Goal: Task Accomplishment & Management: Complete application form

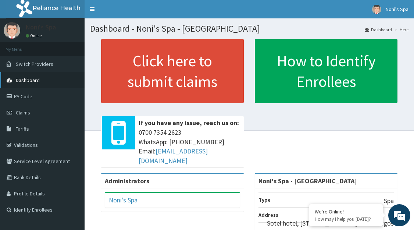
click at [40, 80] on link "Dashboard" at bounding box center [42, 80] width 85 height 16
click at [36, 95] on link "PA Code" at bounding box center [42, 96] width 85 height 16
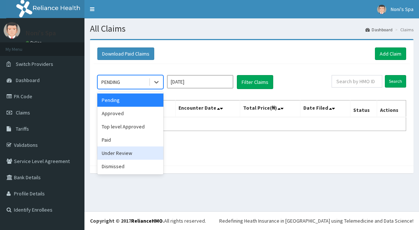
click at [140, 155] on div "Under Review" at bounding box center [130, 152] width 66 height 13
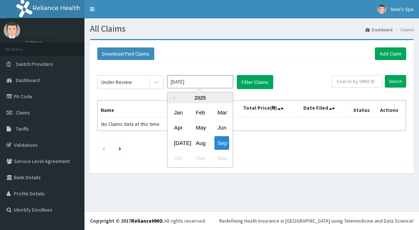
click at [228, 85] on input "Sep 2025" at bounding box center [200, 81] width 66 height 13
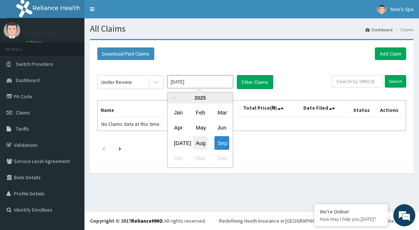
click at [202, 141] on div "Aug" at bounding box center [200, 143] width 15 height 14
type input "Aug 2025"
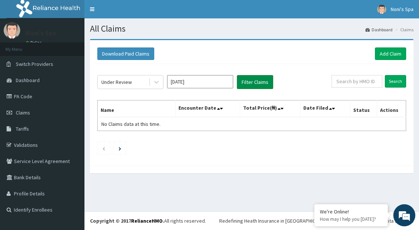
click at [253, 85] on button "Filter Claims" at bounding box center [255, 82] width 36 height 14
click at [254, 81] on button "Filter Claims" at bounding box center [255, 82] width 36 height 14
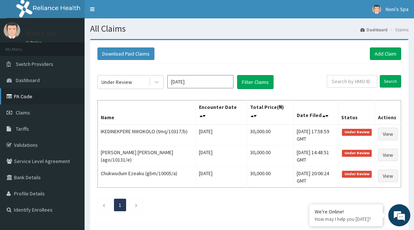
click at [36, 97] on link "PA Code" at bounding box center [42, 96] width 85 height 16
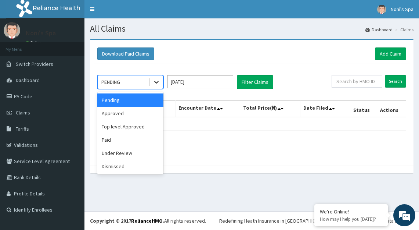
click at [159, 83] on icon at bounding box center [156, 81] width 7 height 7
click at [134, 141] on div "Paid" at bounding box center [130, 139] width 66 height 13
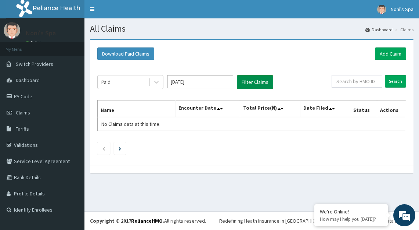
click at [254, 84] on button "Filter Claims" at bounding box center [255, 82] width 36 height 14
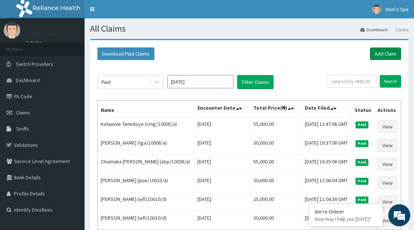
click at [388, 52] on link "Add Claim" at bounding box center [385, 53] width 31 height 12
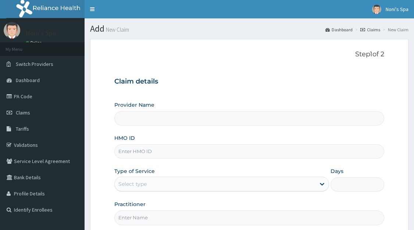
click at [157, 151] on input "HMO ID" at bounding box center [249, 151] width 270 height 14
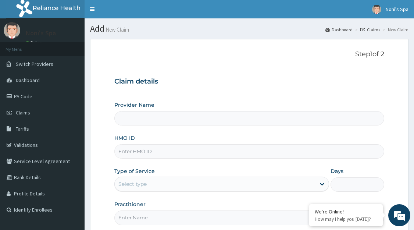
type input "Noni's Spa - [GEOGRAPHIC_DATA]"
type input "1"
paste input "[DEMOGRAPHIC_DATA]/10343/e"
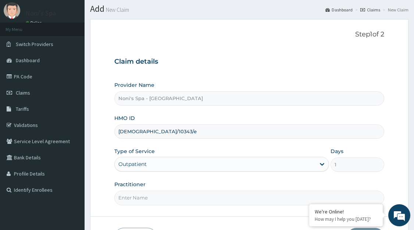
scroll to position [72, 0]
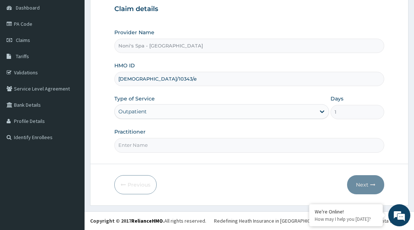
click at [169, 129] on div "Practitioner" at bounding box center [249, 140] width 270 height 24
click at [158, 81] on input "[DEMOGRAPHIC_DATA]/10343/e" at bounding box center [249, 79] width 270 height 14
type input "isw/10343/c"
click at [126, 149] on input "Practitioner" at bounding box center [249, 145] width 270 height 14
type input "[PERSON_NAME]"
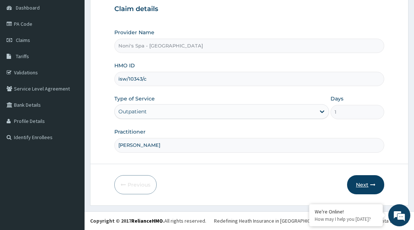
click at [363, 181] on button "Next" at bounding box center [365, 184] width 37 height 19
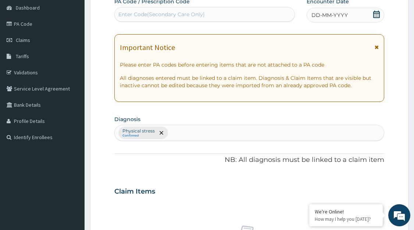
click at [148, 15] on div "Enter Code(Secondary Care Only)" at bounding box center [161, 14] width 86 height 7
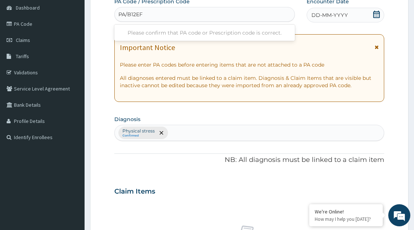
type input "PA/B12EF1"
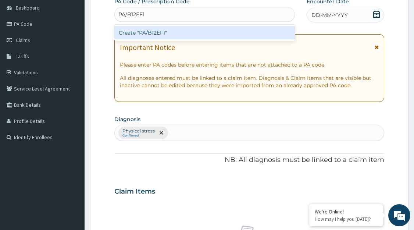
click at [155, 32] on div "Create "PA/B12EF1"" at bounding box center [204, 32] width 181 height 13
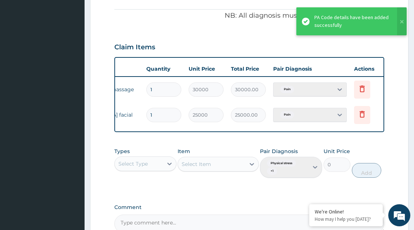
scroll to position [0, 94]
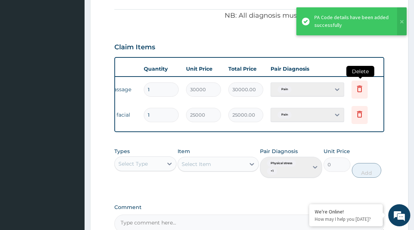
click at [359, 91] on icon at bounding box center [359, 88] width 9 height 9
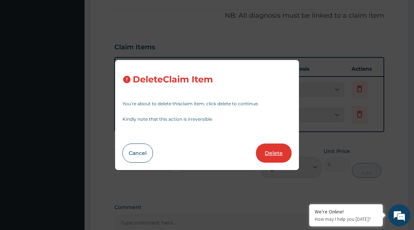
click at [270, 158] on button "Delete" at bounding box center [274, 152] width 36 height 19
type input "25000"
type input "25000.00"
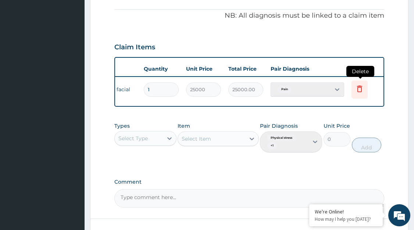
click at [358, 90] on icon at bounding box center [359, 88] width 9 height 9
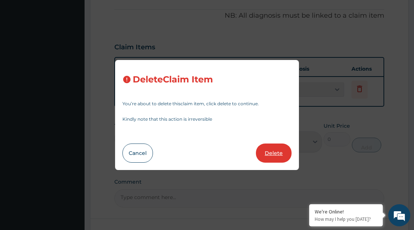
click at [271, 156] on button "Delete" at bounding box center [274, 152] width 36 height 19
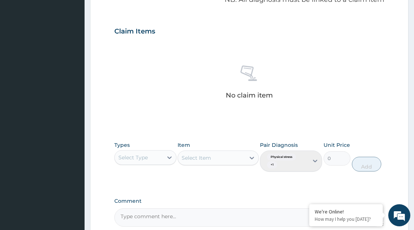
scroll to position [306, 0]
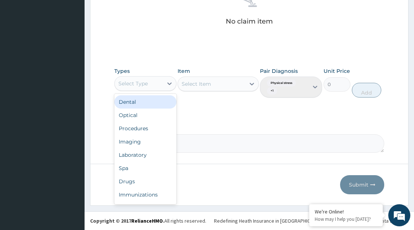
click at [147, 170] on div "Spa" at bounding box center [145, 167] width 62 height 13
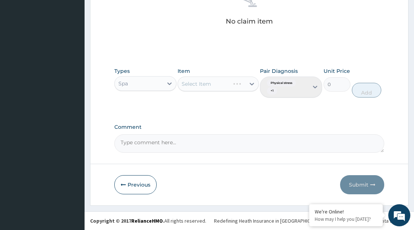
click at [248, 85] on div "Select Item" at bounding box center [218, 83] width 81 height 15
click at [254, 84] on div "Select Item" at bounding box center [218, 83] width 81 height 15
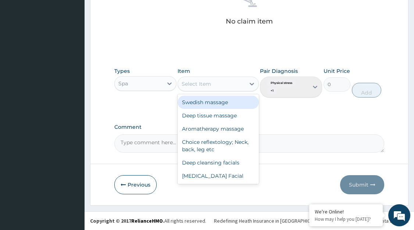
click at [216, 130] on div "Aromatherapy massage" at bounding box center [218, 128] width 81 height 13
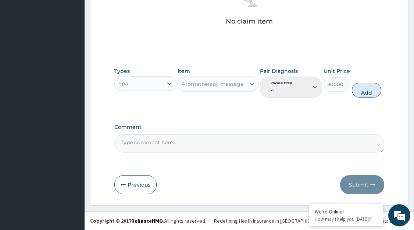
click at [360, 90] on button "Add" at bounding box center [366, 90] width 29 height 15
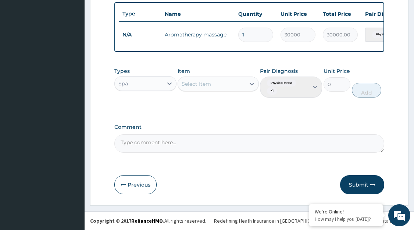
scroll to position [277, 0]
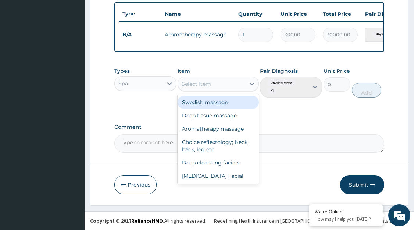
click at [214, 178] on div "[MEDICAL_DATA] Facial" at bounding box center [218, 175] width 81 height 13
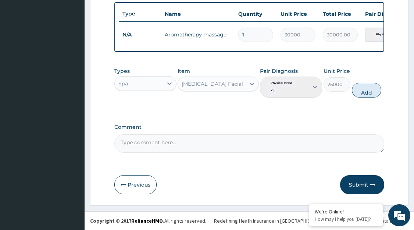
click at [365, 92] on button "Add" at bounding box center [366, 90] width 29 height 15
type input "0"
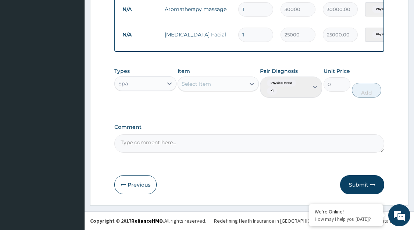
scroll to position [302, 0]
click at [359, 182] on button "Submit" at bounding box center [362, 184] width 44 height 19
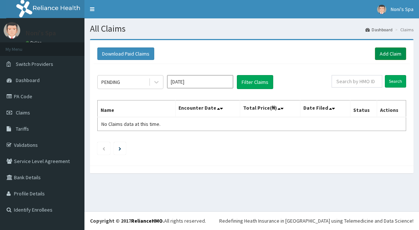
click at [386, 53] on link "Add Claim" at bounding box center [390, 53] width 31 height 12
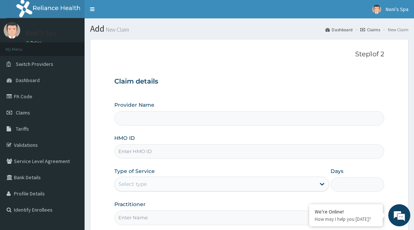
click at [153, 153] on input "HMO ID" at bounding box center [249, 151] width 270 height 14
paste input "[DEMOGRAPHIC_DATA]/10343/e"
type input "[DEMOGRAPHIC_DATA]/10343/e"
type input "Noni's Spa - [GEOGRAPHIC_DATA]"
type input "1"
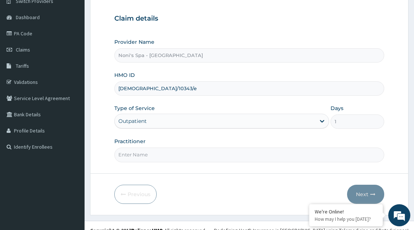
scroll to position [72, 0]
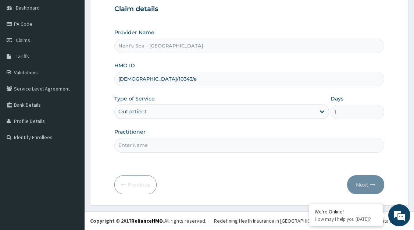
type input "[DEMOGRAPHIC_DATA]/10343/e"
click at [161, 142] on input "Practitioner" at bounding box center [249, 145] width 270 height 14
type input "BLESSING"
click at [363, 186] on button "Next" at bounding box center [365, 184] width 37 height 19
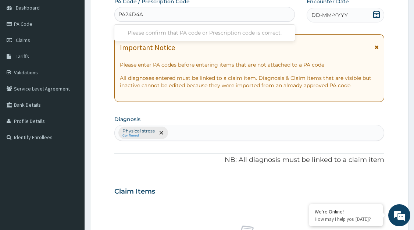
click at [126, 15] on input "PA24D4A" at bounding box center [130, 14] width 25 height 7
type input "PA/24D4A"
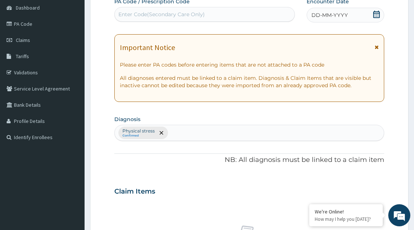
click at [154, 14] on div "Enter Code(Secondary Care Only)" at bounding box center [205, 14] width 180 height 12
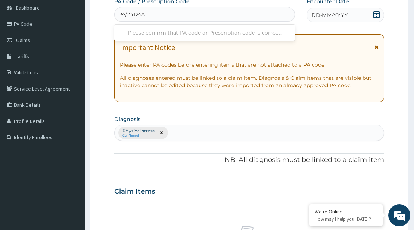
type input "PA/24D4A4"
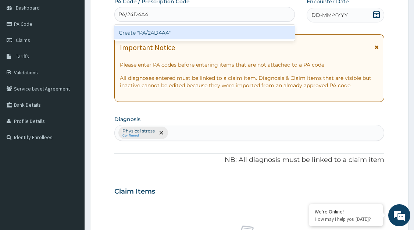
click at [151, 31] on div "Create "PA/24D4A4"" at bounding box center [204, 32] width 181 height 13
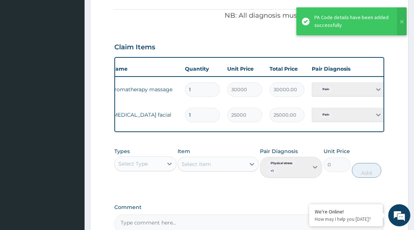
scroll to position [0, 83]
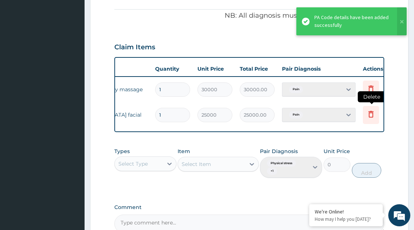
click at [371, 115] on icon at bounding box center [370, 114] width 9 height 9
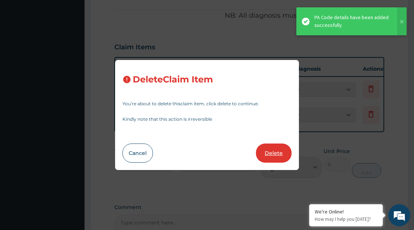
click at [276, 153] on button "Delete" at bounding box center [274, 152] width 36 height 19
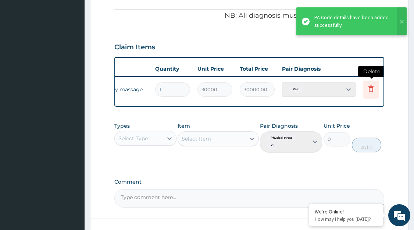
click at [369, 89] on icon at bounding box center [370, 88] width 5 height 7
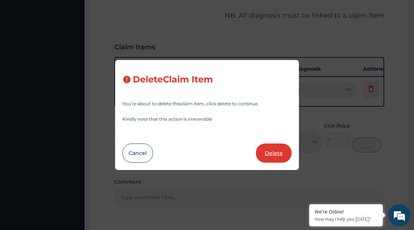
click at [270, 153] on button "Delete" at bounding box center [274, 152] width 36 height 19
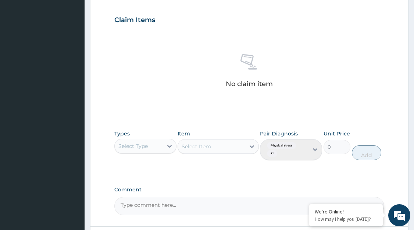
scroll to position [306, 0]
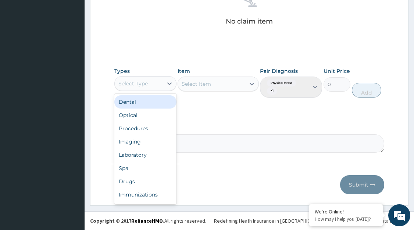
click at [135, 166] on div "Spa" at bounding box center [145, 167] width 62 height 13
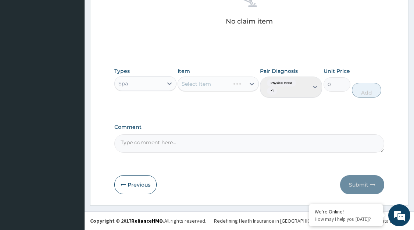
click at [248, 85] on div "Select Item" at bounding box center [218, 83] width 81 height 15
click at [218, 84] on div "Select Item" at bounding box center [218, 83] width 81 height 15
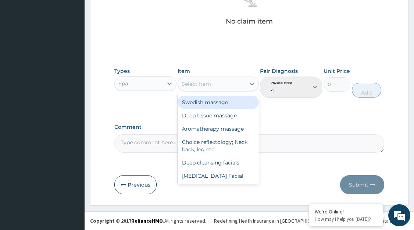
click at [202, 129] on div "Aromatherapy massage" at bounding box center [218, 128] width 81 height 13
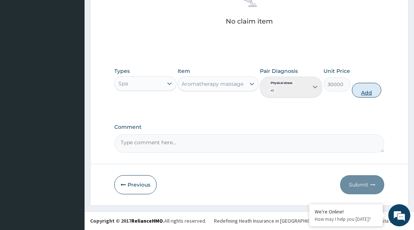
click at [367, 92] on button "Add" at bounding box center [366, 90] width 29 height 15
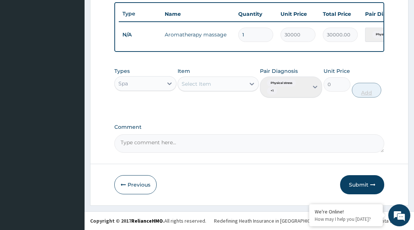
scroll to position [277, 0]
click at [151, 31] on td "N/A" at bounding box center [140, 35] width 42 height 14
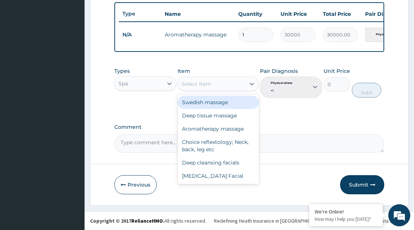
click at [207, 176] on div "Vitamin E Facial" at bounding box center [218, 175] width 81 height 13
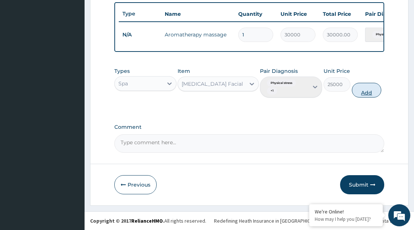
click at [365, 90] on button "Add" at bounding box center [366, 90] width 29 height 15
type input "0"
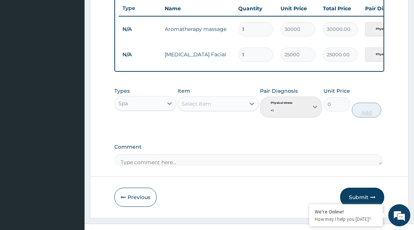
scroll to position [295, 0]
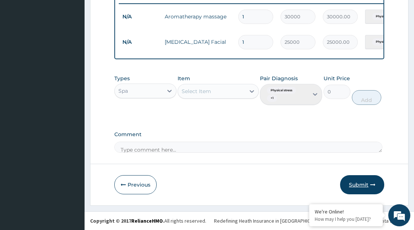
click at [360, 184] on button "Submit" at bounding box center [362, 184] width 44 height 19
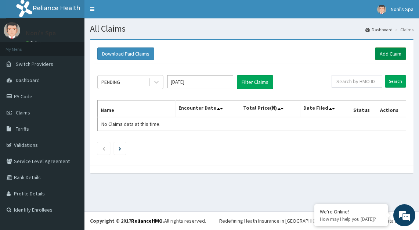
click at [387, 53] on link "Add Claim" at bounding box center [390, 53] width 31 height 12
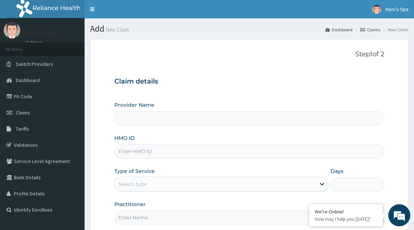
type input "Noni's Spa - [GEOGRAPHIC_DATA]"
type input "1"
click at [126, 150] on input "HMO ID" at bounding box center [249, 151] width 270 height 14
paste input "isw/10343/e"
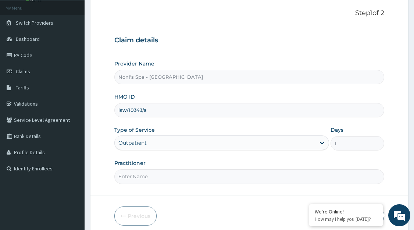
scroll to position [72, 0]
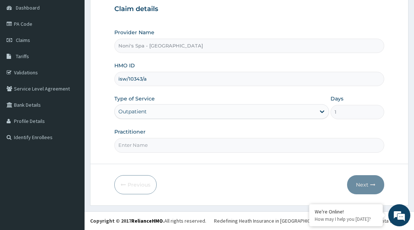
type input "isw/10343/a"
click at [150, 145] on input "Practitioner" at bounding box center [249, 145] width 270 height 14
type input "FAVOUR"
click at [364, 183] on button "Next" at bounding box center [365, 184] width 37 height 19
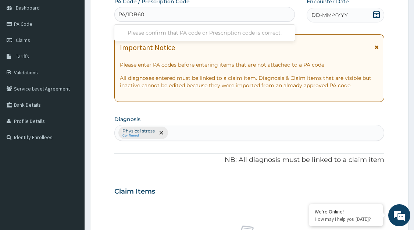
click at [140, 15] on input "PA/1DB60" at bounding box center [131, 14] width 26 height 7
type input "PA/1DB670"
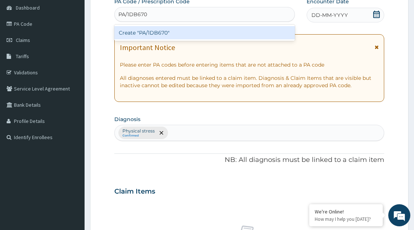
click at [144, 30] on div "Create "PA/1DB670"" at bounding box center [204, 32] width 181 height 13
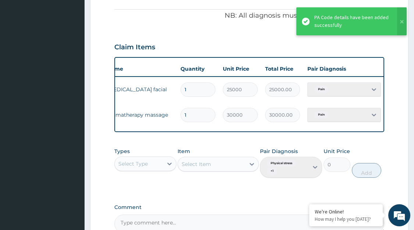
scroll to position [0, 99]
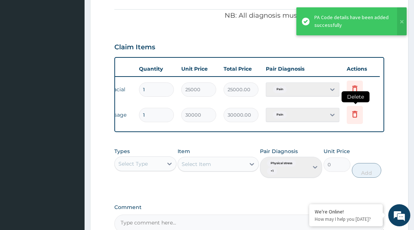
click at [352, 118] on icon at bounding box center [354, 114] width 9 height 9
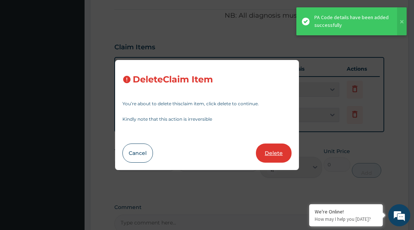
click at [269, 155] on button "Delete" at bounding box center [274, 152] width 36 height 19
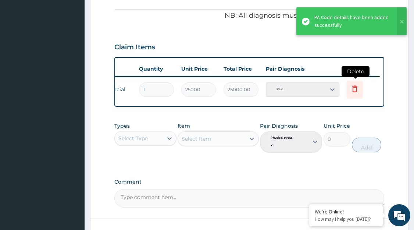
click at [353, 88] on icon at bounding box center [354, 88] width 9 height 9
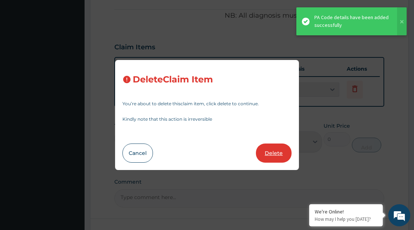
click at [272, 156] on button "Delete" at bounding box center [274, 152] width 36 height 19
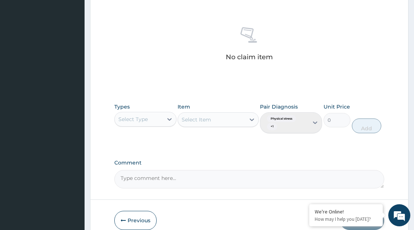
scroll to position [306, 0]
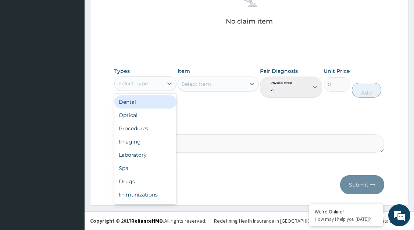
click at [140, 170] on div "Spa" at bounding box center [145, 167] width 62 height 13
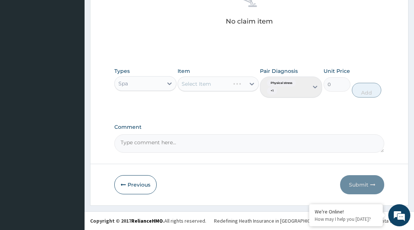
click at [240, 85] on div "Select Item" at bounding box center [218, 83] width 81 height 15
click at [216, 84] on div "Select Item" at bounding box center [218, 83] width 81 height 15
click at [251, 86] on div "Select Item" at bounding box center [218, 83] width 81 height 15
click at [221, 83] on div "Select Item" at bounding box center [218, 83] width 81 height 15
click at [204, 86] on div "Select Item" at bounding box center [218, 83] width 81 height 15
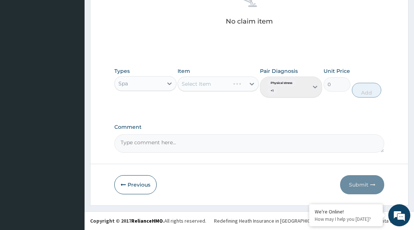
click at [201, 85] on div "Select Item" at bounding box center [218, 83] width 81 height 15
click at [229, 86] on div "Select Item" at bounding box center [218, 83] width 81 height 15
click at [248, 84] on div "Select Item" at bounding box center [218, 83] width 81 height 15
click at [252, 84] on div "Select Item" at bounding box center [218, 83] width 81 height 15
click at [211, 83] on div "Select Item" at bounding box center [218, 83] width 81 height 15
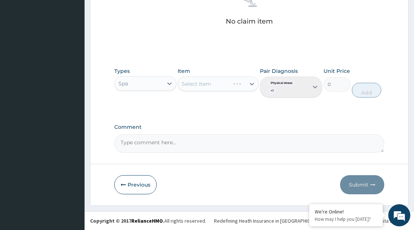
click at [196, 83] on div "Select Item" at bounding box center [218, 83] width 81 height 15
click at [191, 82] on div "Select Item" at bounding box center [218, 83] width 81 height 15
click at [245, 83] on div "Select Item" at bounding box center [218, 83] width 81 height 15
click at [233, 86] on div "Select Item" at bounding box center [218, 83] width 81 height 15
click at [236, 86] on div "Select Item" at bounding box center [218, 83] width 81 height 15
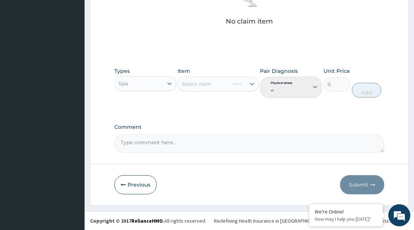
click at [248, 85] on div "Select Item" at bounding box center [218, 83] width 81 height 15
click at [205, 84] on div "Select Item" at bounding box center [218, 83] width 81 height 15
click at [202, 87] on div "Select Item" at bounding box center [218, 83] width 81 height 15
click at [218, 86] on div "Select Item" at bounding box center [218, 83] width 81 height 15
click at [204, 83] on div "Select Item" at bounding box center [218, 83] width 81 height 15
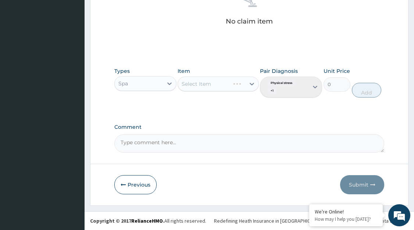
click at [192, 87] on div "Select Item" at bounding box center [218, 83] width 81 height 15
click at [237, 87] on div "Select Item" at bounding box center [218, 83] width 81 height 15
click at [250, 85] on div "Select Item" at bounding box center [218, 83] width 81 height 15
click at [244, 84] on div "Select Item" at bounding box center [218, 83] width 81 height 15
click at [252, 85] on div "Select Item" at bounding box center [218, 83] width 81 height 15
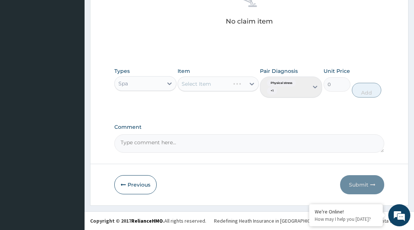
click at [252, 85] on div "Select Item" at bounding box center [218, 83] width 81 height 15
click at [238, 82] on div "Select Item" at bounding box center [218, 83] width 81 height 15
click at [211, 87] on div "Select Item" at bounding box center [218, 83] width 81 height 15
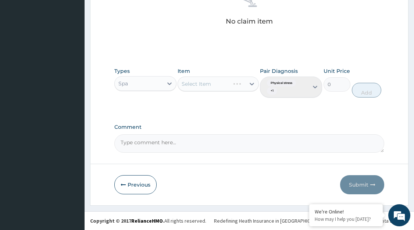
click at [211, 87] on div "Select Item" at bounding box center [218, 83] width 81 height 15
click at [200, 83] on div "Select Item" at bounding box center [218, 83] width 81 height 15
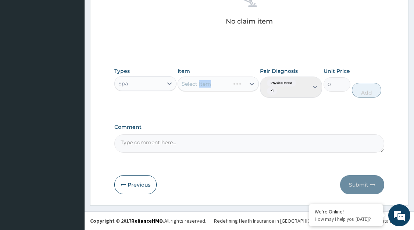
click at [223, 86] on div "Select Item" at bounding box center [218, 83] width 81 height 15
click at [252, 85] on div "Select Item" at bounding box center [218, 83] width 81 height 15
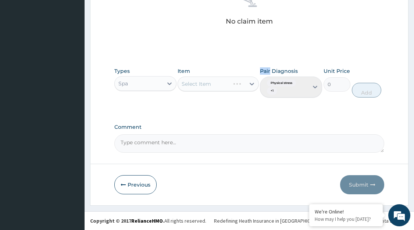
click at [252, 85] on div "Select Item" at bounding box center [218, 83] width 81 height 15
click at [205, 87] on div "Select Item" at bounding box center [218, 83] width 81 height 15
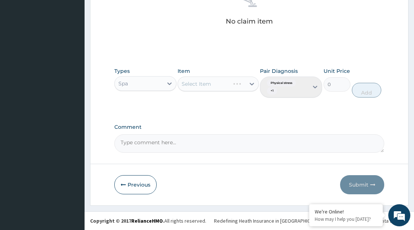
click at [205, 87] on div "Select Item" at bounding box center [218, 83] width 81 height 15
click at [220, 83] on div "Select Item" at bounding box center [218, 83] width 81 height 15
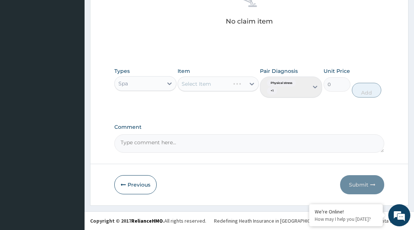
click at [220, 83] on div "Select Item" at bounding box center [218, 83] width 81 height 15
click at [237, 83] on div "Select Item" at bounding box center [218, 83] width 81 height 15
click at [239, 84] on div "Select Item" at bounding box center [218, 83] width 81 height 15
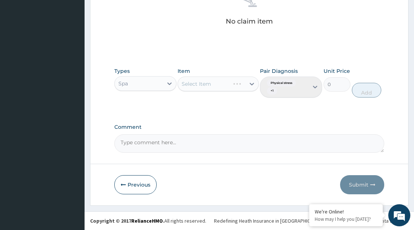
click at [250, 82] on div "Select Item" at bounding box center [218, 83] width 81 height 15
click at [252, 84] on div "Select Item" at bounding box center [218, 83] width 81 height 15
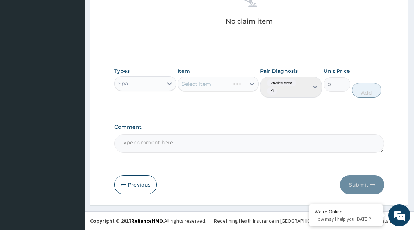
click at [223, 84] on div "Select Item" at bounding box center [218, 83] width 81 height 15
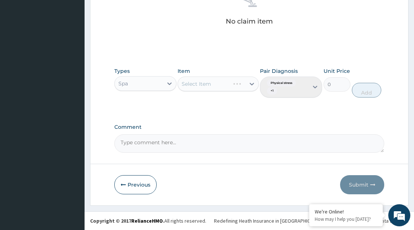
click at [232, 85] on div "Select Item" at bounding box center [218, 83] width 81 height 15
click at [237, 88] on div "Select Item" at bounding box center [218, 83] width 81 height 15
click at [248, 86] on div "Select Item" at bounding box center [218, 83] width 81 height 15
click at [249, 84] on div "Select Item" at bounding box center [218, 83] width 81 height 15
click at [252, 86] on div "Select Item" at bounding box center [218, 83] width 81 height 15
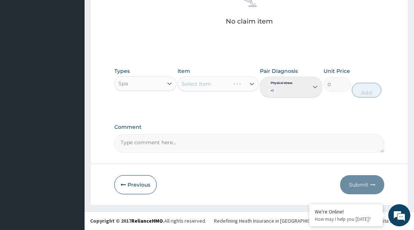
click at [242, 83] on div "Select Item" at bounding box center [218, 83] width 81 height 15
click at [230, 87] on div "Select Item" at bounding box center [218, 83] width 81 height 15
click at [241, 85] on div "Select Item" at bounding box center [218, 83] width 81 height 15
click at [234, 87] on div "Select Item" at bounding box center [218, 83] width 81 height 15
click at [248, 86] on div "Select Item" at bounding box center [218, 83] width 81 height 15
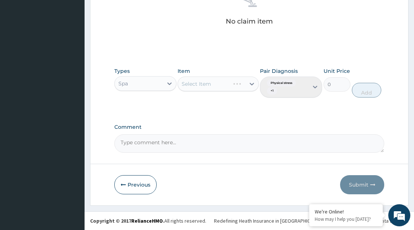
click at [248, 85] on div "Select Item" at bounding box center [218, 83] width 81 height 15
click at [252, 84] on div "Select Item" at bounding box center [218, 83] width 81 height 15
click at [233, 82] on div "Select Item" at bounding box center [218, 83] width 81 height 15
click at [237, 82] on div "Select Item" at bounding box center [218, 83] width 81 height 15
click at [225, 83] on div "Select Item" at bounding box center [218, 83] width 81 height 15
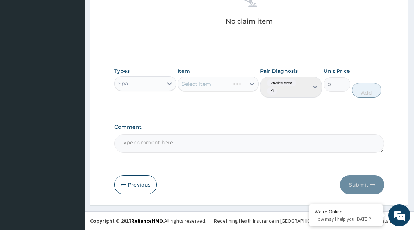
click at [223, 83] on div "Select Item" at bounding box center [218, 83] width 81 height 15
click at [218, 82] on div "Select Item" at bounding box center [218, 83] width 81 height 15
click at [253, 83] on div "Select Item" at bounding box center [218, 83] width 81 height 15
click at [205, 84] on div "Select Item" at bounding box center [218, 83] width 81 height 15
click at [197, 85] on div "Select Item" at bounding box center [218, 83] width 81 height 15
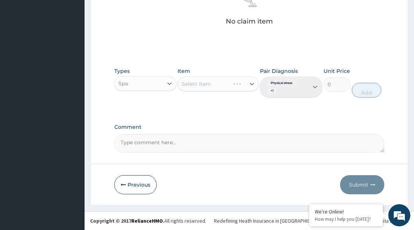
click at [201, 84] on div "Select Item" at bounding box center [218, 83] width 81 height 15
click at [250, 85] on div "Select Item" at bounding box center [218, 83] width 81 height 15
click at [248, 85] on div "Select Item" at bounding box center [218, 83] width 81 height 15
click at [248, 87] on div "Select Item" at bounding box center [218, 83] width 81 height 15
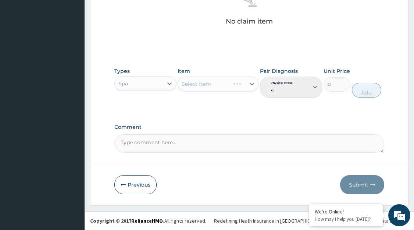
click at [235, 84] on div "Select Item" at bounding box center [218, 83] width 81 height 15
click at [202, 85] on div "Select Item" at bounding box center [218, 83] width 81 height 15
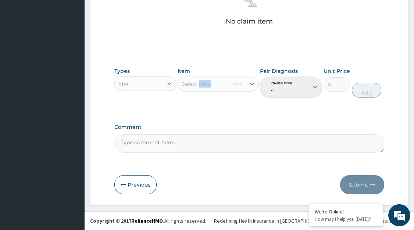
click at [202, 85] on div "Select Item" at bounding box center [218, 83] width 81 height 15
click at [252, 83] on div "Select Item" at bounding box center [218, 83] width 81 height 15
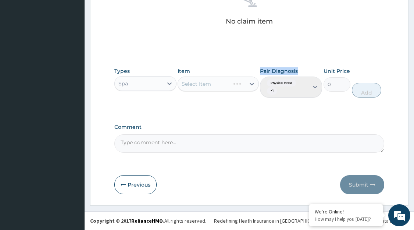
click at [252, 83] on div "Select Item" at bounding box center [218, 83] width 81 height 15
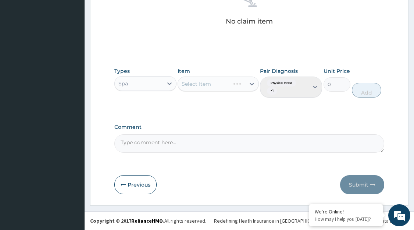
click at [252, 83] on div "Select Item" at bounding box center [218, 83] width 81 height 15
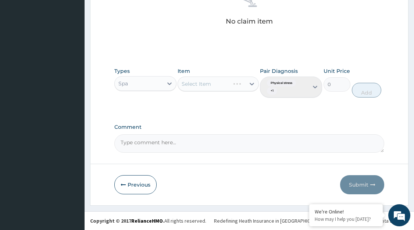
click at [252, 83] on div "Select Item" at bounding box center [218, 83] width 81 height 15
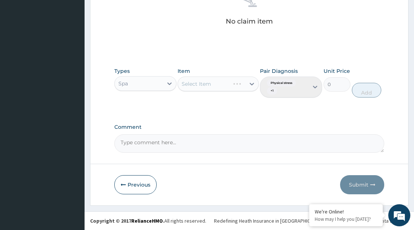
click at [252, 83] on div "Select Item" at bounding box center [218, 83] width 81 height 15
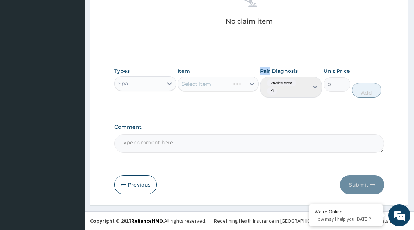
click at [252, 83] on div "Select Item" at bounding box center [218, 83] width 81 height 15
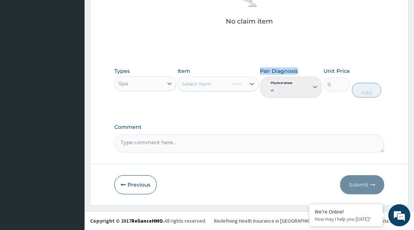
click at [252, 83] on div "Select Item" at bounding box center [218, 83] width 81 height 15
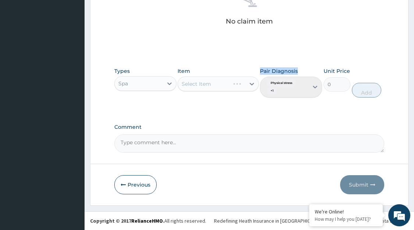
click at [252, 83] on div "Select Item" at bounding box center [218, 83] width 81 height 15
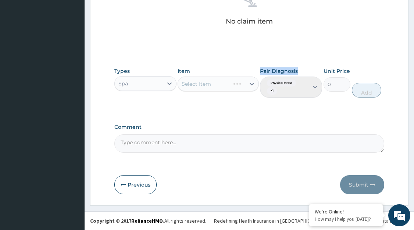
click at [252, 83] on div "Select Item" at bounding box center [218, 83] width 81 height 15
click at [239, 80] on div "Select Item" at bounding box center [218, 83] width 81 height 15
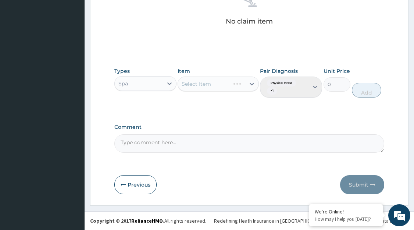
click at [237, 84] on div "Select Item" at bounding box center [218, 83] width 81 height 15
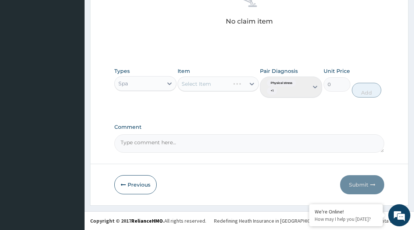
click at [237, 84] on div "Select Item" at bounding box center [218, 83] width 81 height 15
click at [206, 84] on div "Select Item" at bounding box center [218, 83] width 81 height 15
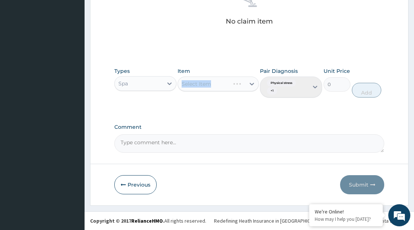
click at [206, 84] on div "Select Item" at bounding box center [218, 83] width 81 height 15
click at [218, 88] on div "Select Item" at bounding box center [218, 83] width 81 height 15
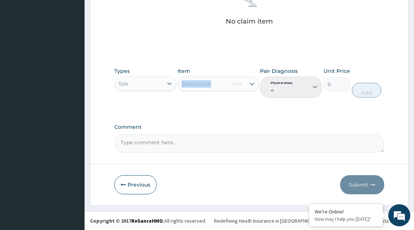
click at [218, 88] on div "Select Item" at bounding box center [218, 83] width 81 height 15
click at [218, 84] on div "Select Item" at bounding box center [218, 83] width 81 height 15
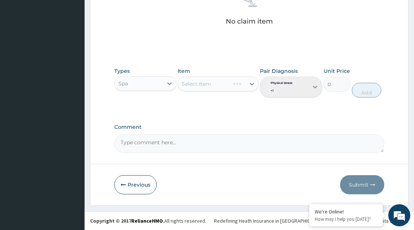
click at [218, 84] on div "Select Item" at bounding box center [218, 83] width 81 height 15
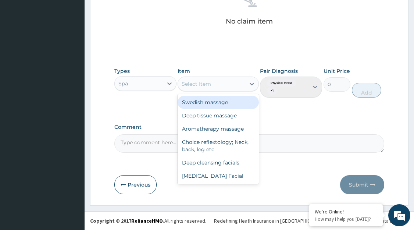
click at [236, 86] on div "Select Item" at bounding box center [211, 84] width 67 height 12
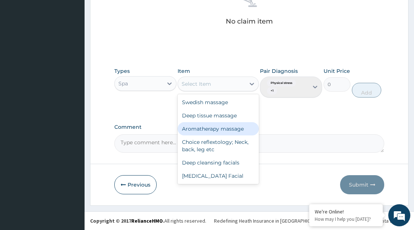
click at [219, 128] on div "Aromatherapy massage" at bounding box center [218, 128] width 81 height 13
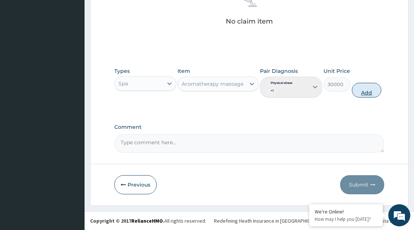
click at [369, 90] on button "Add" at bounding box center [366, 90] width 29 height 15
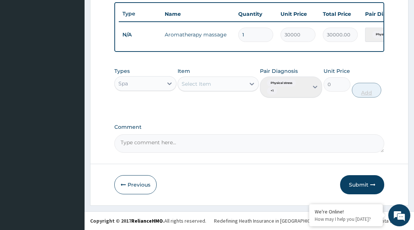
scroll to position [277, 0]
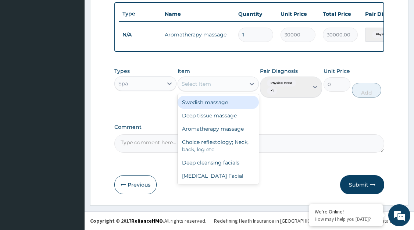
click at [206, 86] on div "Select Item" at bounding box center [196, 83] width 29 height 7
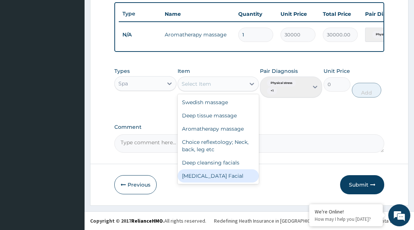
click at [212, 176] on div "Vitamin E Facial" at bounding box center [218, 175] width 81 height 13
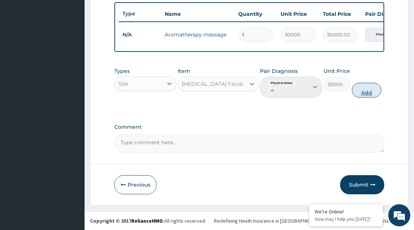
click at [366, 90] on button "Add" at bounding box center [366, 90] width 29 height 15
type input "0"
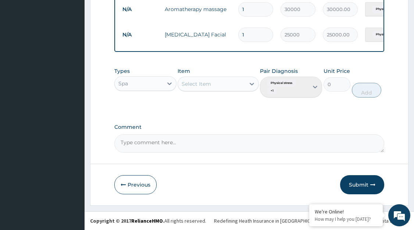
scroll to position [302, 0]
click at [353, 187] on button "Submit" at bounding box center [362, 184] width 44 height 19
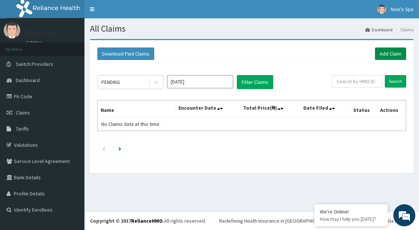
click at [387, 54] on link "Add Claim" at bounding box center [390, 53] width 31 height 12
click at [385, 53] on link "Add Claim" at bounding box center [390, 53] width 31 height 12
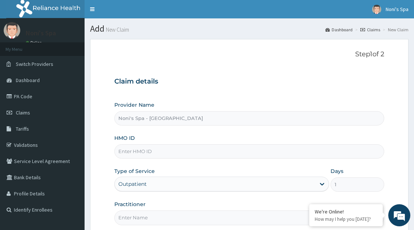
click at [385, 53] on form "Step 1 of 2 Claim details Provider Name Noni's Spa - [GEOGRAPHIC_DATA] HMO ID T…" at bounding box center [249, 158] width 318 height 239
click at [298, 7] on nav "Toggle navigation Noni's Spa Noni's Spa - [EMAIL_ADDRESS][DOMAIN_NAME] Member s…" at bounding box center [249, 9] width 329 height 18
click at [162, 153] on input "HMO ID" at bounding box center [249, 151] width 270 height 14
paste input "[DEMOGRAPHIC_DATA]/10343/e"
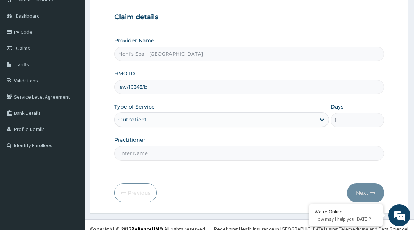
scroll to position [65, 0]
type input "isw/10343/b"
click at [162, 150] on input "Practitioner" at bounding box center [249, 153] width 270 height 14
type input "FAVOUR"
click at [362, 191] on button "Next" at bounding box center [365, 192] width 37 height 19
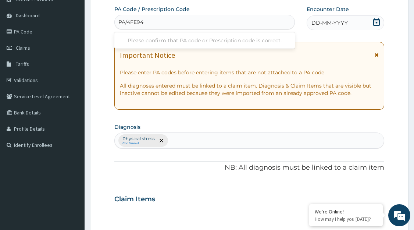
type input "PA/4FE94B"
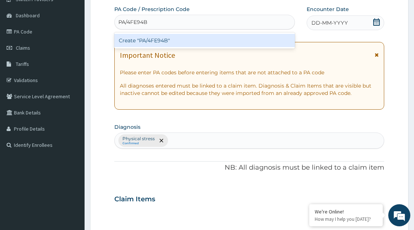
click at [162, 40] on div "Create "PA/4FE94B"" at bounding box center [204, 40] width 181 height 13
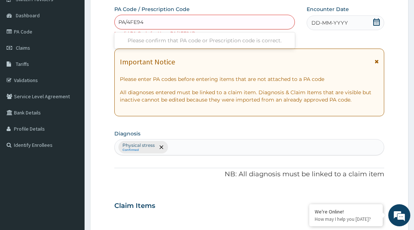
type input "PA/4FE94B"
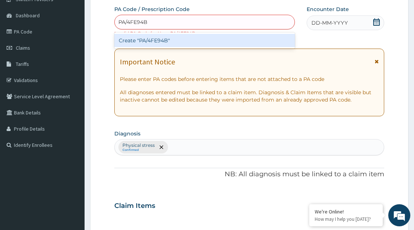
click at [161, 40] on div "Create "PA/4FE94B"" at bounding box center [204, 40] width 181 height 13
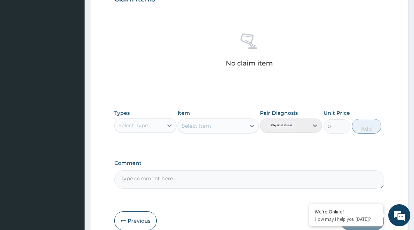
scroll to position [307, 0]
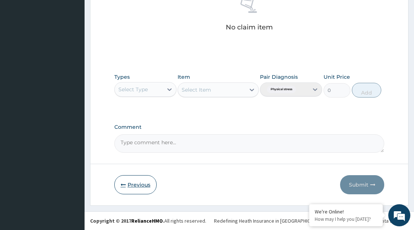
click at [142, 183] on button "Previous" at bounding box center [135, 184] width 42 height 19
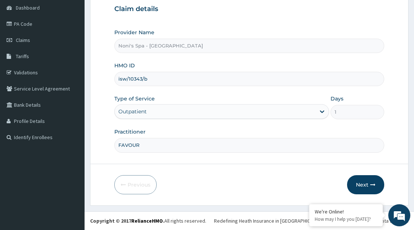
click at [165, 80] on input "isw/10343/b" at bounding box center [249, 79] width 270 height 14
type input "isw/10343/d"
click at [362, 188] on button "Next" at bounding box center [365, 184] width 37 height 19
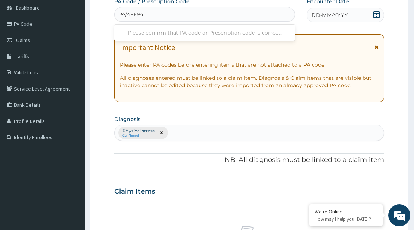
type input "PA/4FE94B"
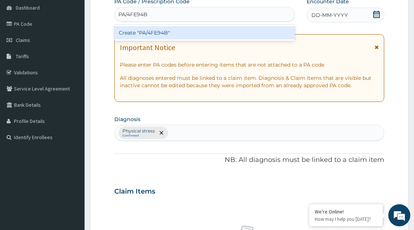
click at [182, 35] on div "Create "PA/4FE94B"" at bounding box center [204, 32] width 181 height 13
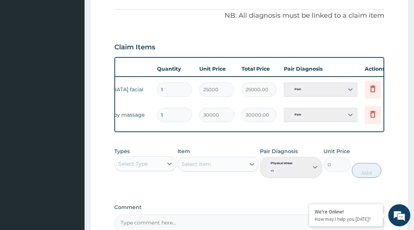
scroll to position [0, 99]
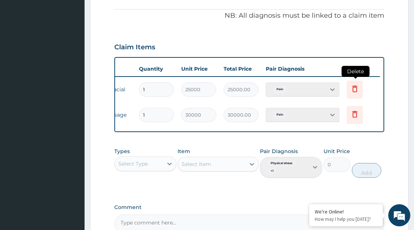
click at [356, 88] on icon at bounding box center [354, 88] width 9 height 9
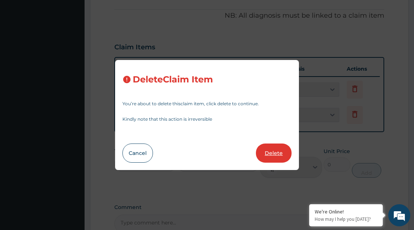
click at [275, 152] on button "Delete" at bounding box center [274, 152] width 36 height 19
type input "30000"
type input "30000.00"
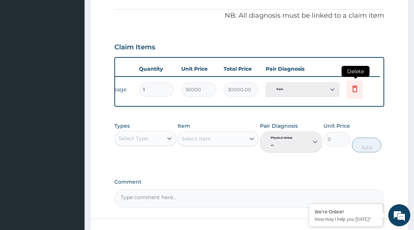
click at [353, 90] on icon at bounding box center [354, 88] width 5 height 7
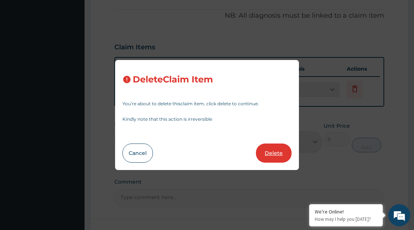
click at [269, 153] on button "Delete" at bounding box center [274, 152] width 36 height 19
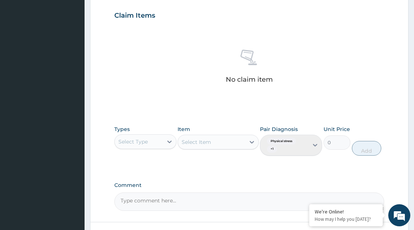
scroll to position [306, 0]
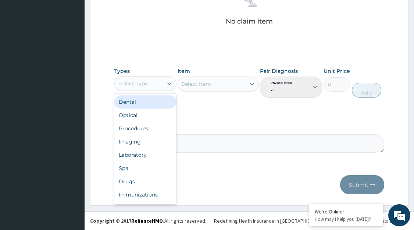
click at [150, 166] on div "Spa" at bounding box center [145, 167] width 62 height 13
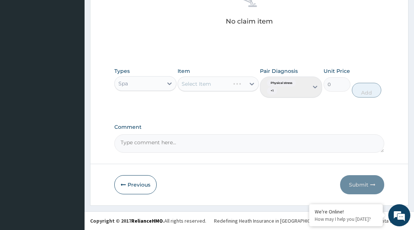
click at [255, 85] on div "Select Item" at bounding box center [218, 83] width 81 height 15
click at [222, 85] on div "Select Item" at bounding box center [218, 83] width 81 height 15
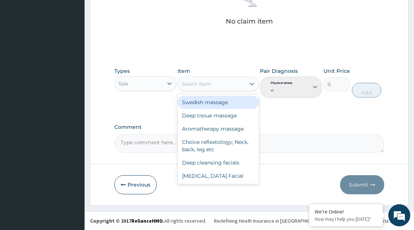
click at [218, 177] on div "Vitamin E Facial" at bounding box center [218, 175] width 81 height 13
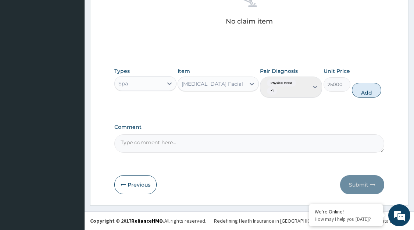
click at [363, 91] on button "Add" at bounding box center [366, 90] width 29 height 15
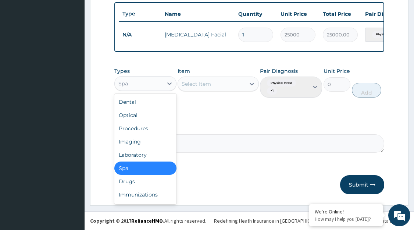
click at [217, 141] on textarea "Comment" at bounding box center [249, 143] width 270 height 18
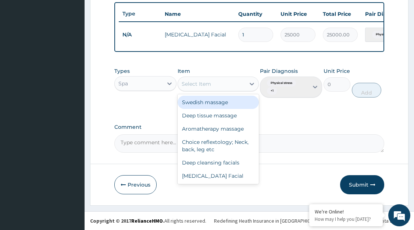
click at [228, 129] on div "Aromatherapy massage" at bounding box center [218, 128] width 81 height 13
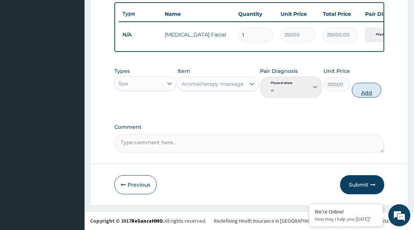
click at [366, 92] on button "Add" at bounding box center [366, 90] width 29 height 15
type input "0"
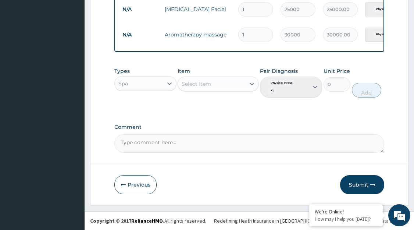
scroll to position [302, 0]
click at [359, 181] on button "Submit" at bounding box center [362, 184] width 44 height 19
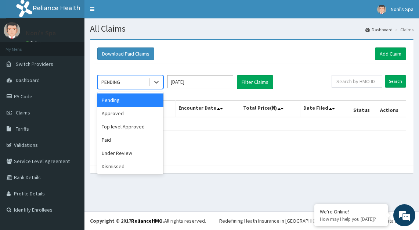
click at [132, 154] on div "Under Review" at bounding box center [130, 152] width 66 height 13
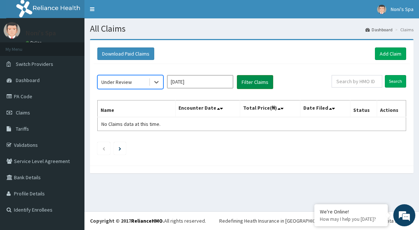
click at [258, 85] on button "Filter Claims" at bounding box center [255, 82] width 36 height 14
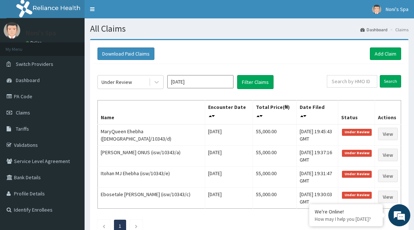
drag, startPoint x: 258, startPoint y: 85, endPoint x: 298, endPoint y: 7, distance: 87.3
click at [298, 7] on nav "Toggle navigation Noni's Spa Noni's Spa - [EMAIL_ADDRESS][DOMAIN_NAME] Member s…" at bounding box center [249, 9] width 329 height 18
click at [234, 87] on div "Under Review [DATE] Filter Claims" at bounding box center [211, 82] width 229 height 14
